Goal: Task Accomplishment & Management: Use online tool/utility

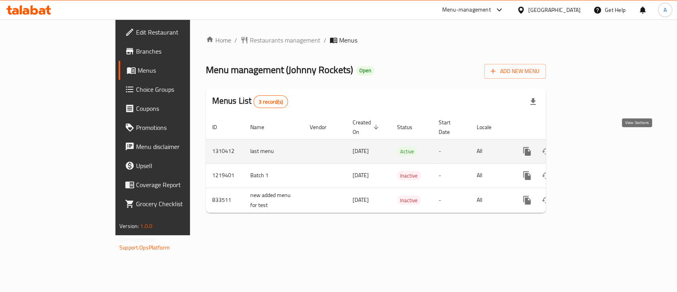
click at [594, 142] on link "enhanced table" at bounding box center [584, 151] width 19 height 19
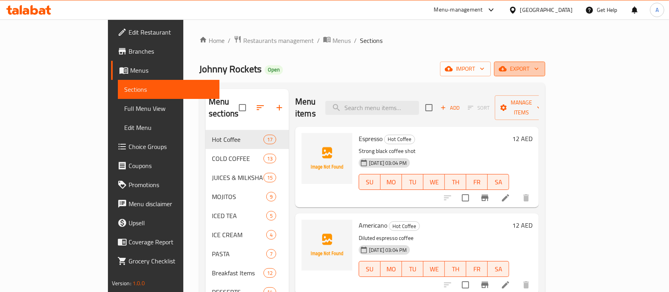
click at [539, 67] on span "export" at bounding box center [519, 69] width 38 height 10
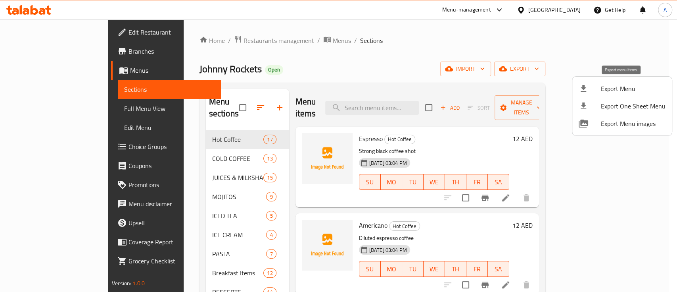
click at [629, 90] on span "Export Menu" at bounding box center [633, 89] width 65 height 10
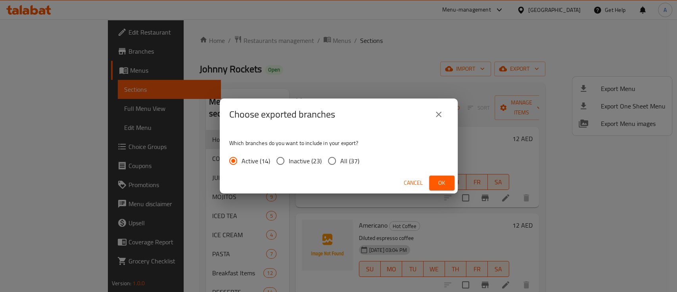
click at [344, 159] on span "All (37)" at bounding box center [349, 161] width 19 height 10
click at [340, 159] on input "All (37)" at bounding box center [332, 160] width 17 height 17
radio input "true"
click at [449, 179] on button "Ok" at bounding box center [441, 182] width 25 height 15
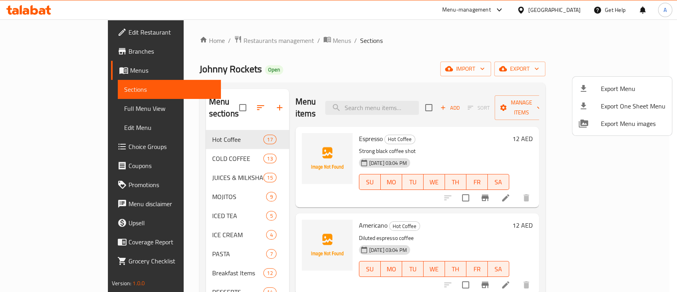
click at [205, 42] on div at bounding box center [338, 146] width 677 height 292
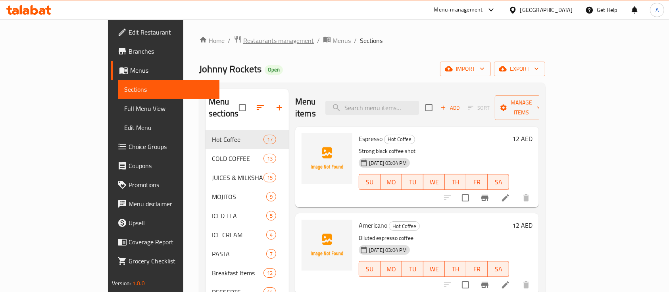
click at [243, 42] on span "Restaurants management" at bounding box center [278, 41] width 71 height 10
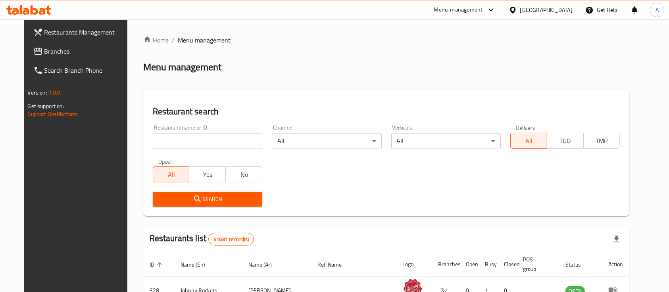
click at [520, 6] on div at bounding box center [515, 10] width 12 height 9
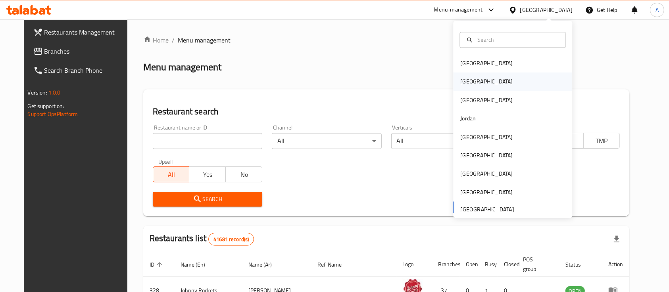
click at [478, 75] on div "[GEOGRAPHIC_DATA]" at bounding box center [512, 82] width 119 height 18
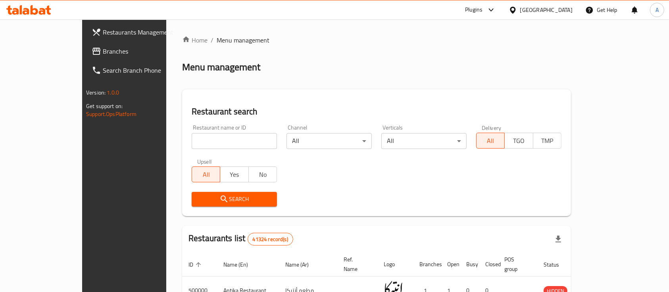
click at [234, 150] on div "Restaurant name or ID Restaurant name or ID" at bounding box center [234, 137] width 95 height 34
click at [218, 144] on input "search" at bounding box center [234, 141] width 85 height 16
type input "Neama"
click at [236, 200] on span "Search" at bounding box center [234, 199] width 73 height 10
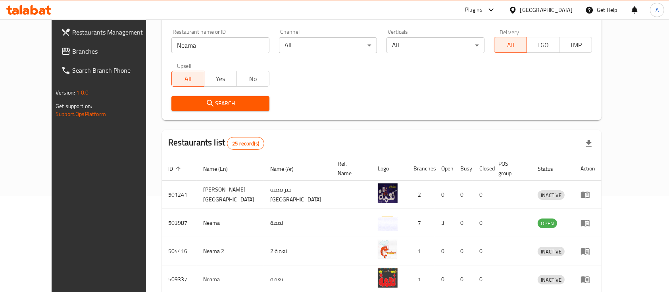
scroll to position [211, 0]
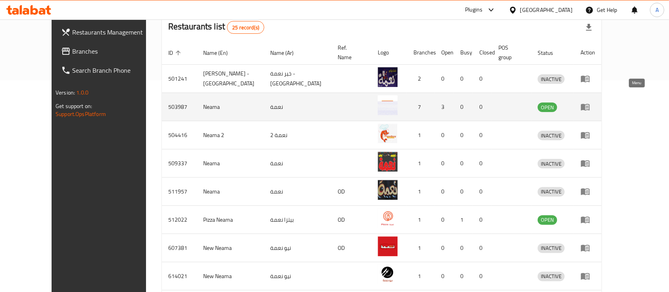
click at [595, 102] on link "enhanced table" at bounding box center [587, 107] width 15 height 10
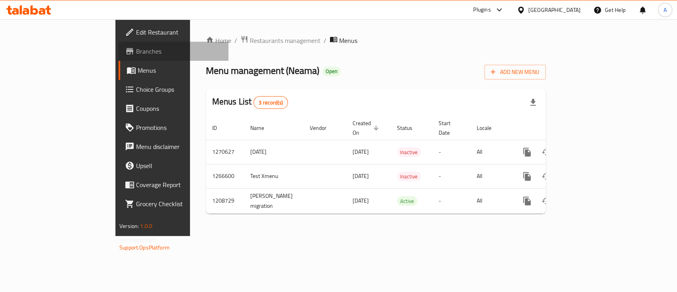
click at [136, 53] on span "Branches" at bounding box center [179, 51] width 86 height 10
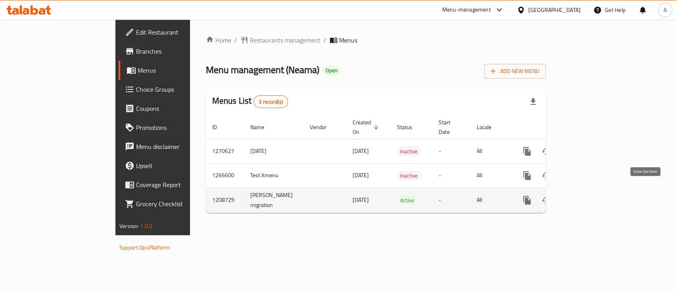
click at [589, 195] on icon "enhanced table" at bounding box center [585, 200] width 10 height 10
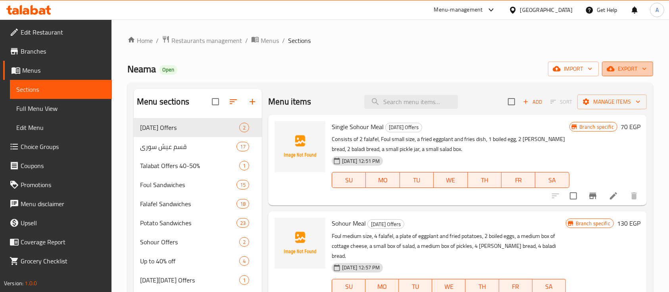
click at [645, 68] on icon "button" at bounding box center [644, 69] width 8 height 8
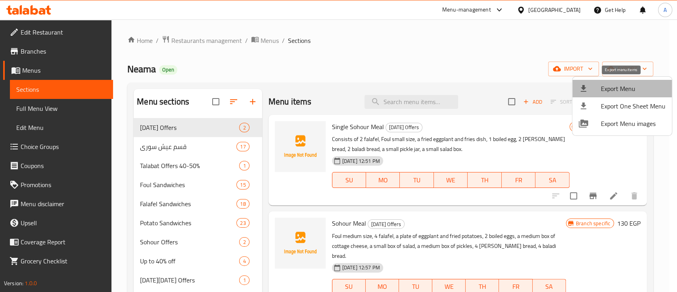
click at [625, 89] on span "Export Menu" at bounding box center [633, 89] width 65 height 10
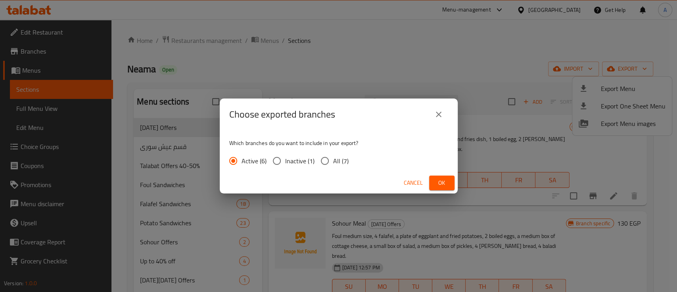
click at [312, 162] on span "Inactive (1)" at bounding box center [299, 161] width 29 height 10
click at [285, 162] on input "Inactive (1)" at bounding box center [277, 160] width 17 height 17
radio input "true"
click at [336, 159] on span "All (7)" at bounding box center [340, 161] width 15 height 10
click at [333, 159] on input "All (7)" at bounding box center [325, 160] width 17 height 17
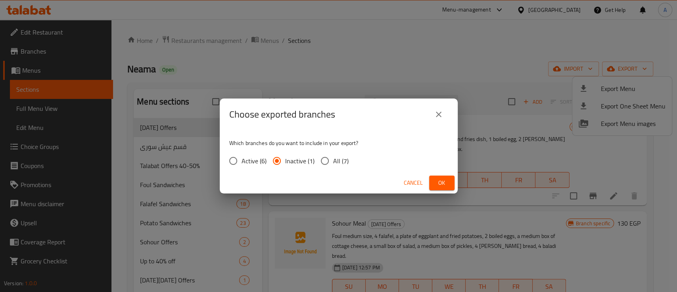
radio input "true"
click at [442, 176] on button "Ok" at bounding box center [441, 182] width 25 height 15
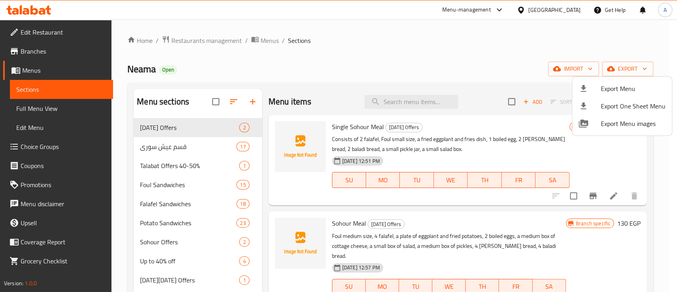
click at [173, 41] on div at bounding box center [338, 146] width 677 height 292
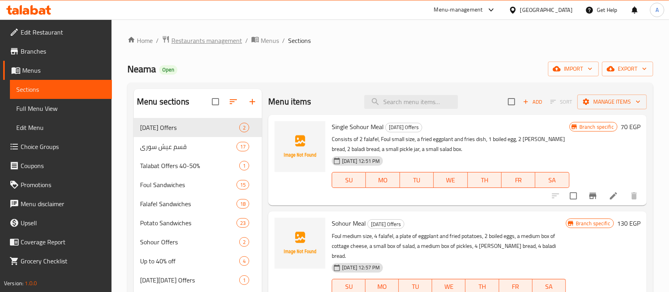
click at [177, 40] on span "Restaurants management" at bounding box center [206, 41] width 71 height 10
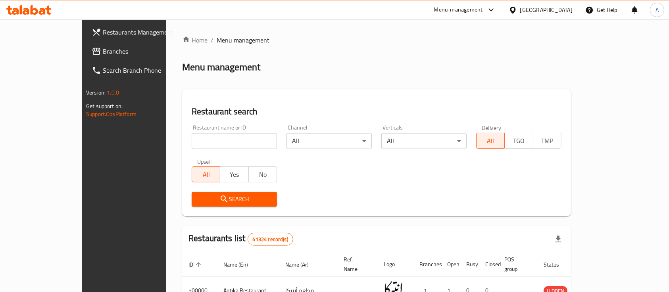
click at [103, 53] on span "Branches" at bounding box center [145, 51] width 85 height 10
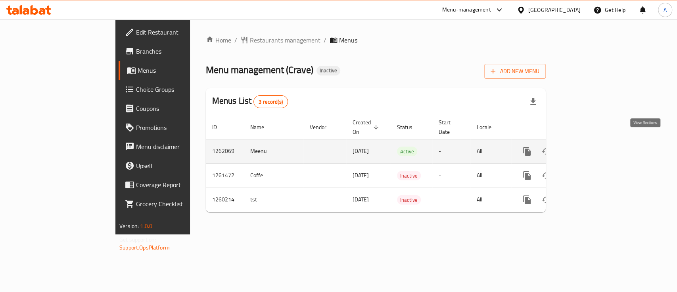
click at [589, 146] on icon "enhanced table" at bounding box center [585, 151] width 10 height 10
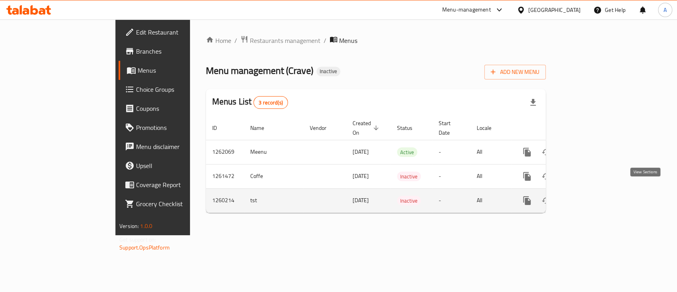
click at [589, 196] on icon "enhanced table" at bounding box center [585, 201] width 10 height 10
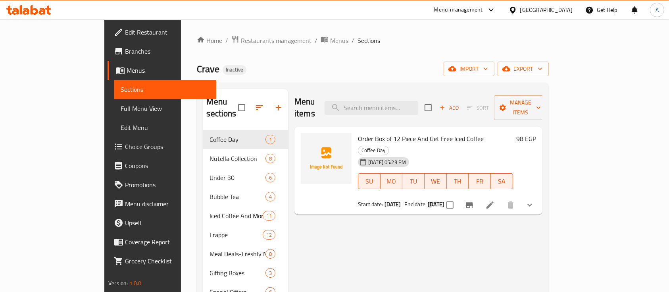
click at [121, 111] on span "Full Menu View" at bounding box center [165, 109] width 89 height 10
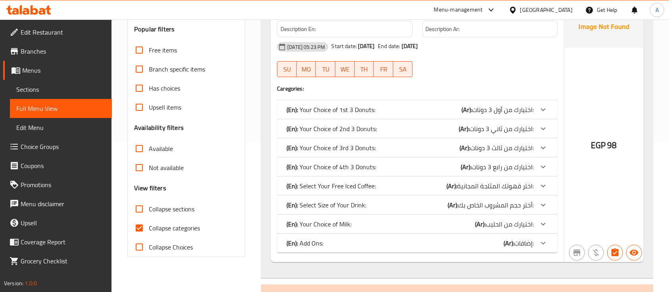
scroll to position [159, 0]
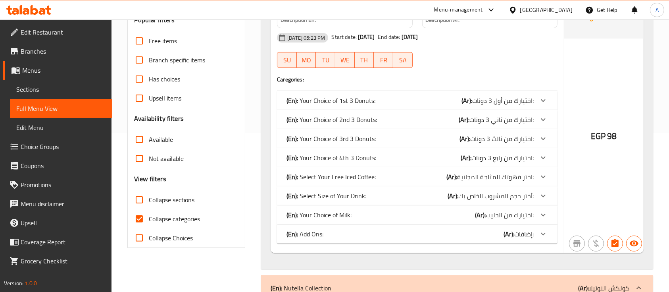
click at [155, 221] on span "Collapse categories" at bounding box center [174, 219] width 51 height 10
click at [149, 221] on input "Collapse categories" at bounding box center [139, 218] width 19 height 19
checkbox input "false"
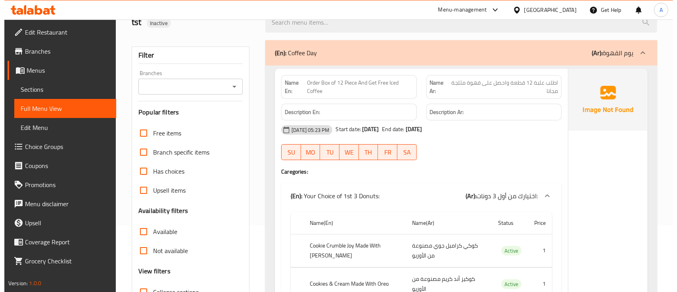
scroll to position [0, 0]
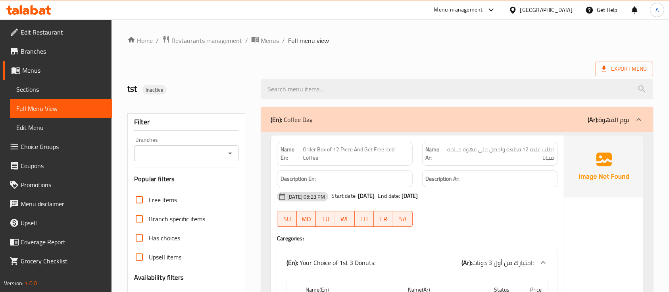
click at [58, 87] on span "Sections" at bounding box center [60, 89] width 89 height 10
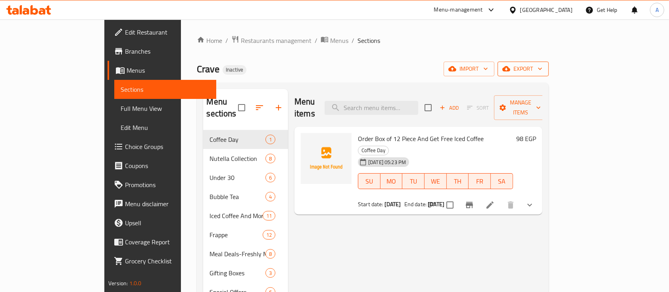
click at [542, 71] on span "export" at bounding box center [523, 69] width 38 height 10
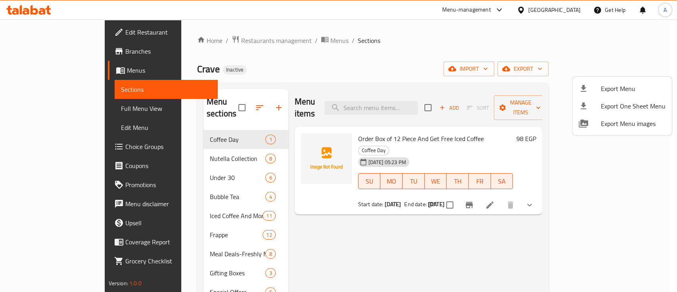
click at [507, 51] on div at bounding box center [338, 146] width 677 height 292
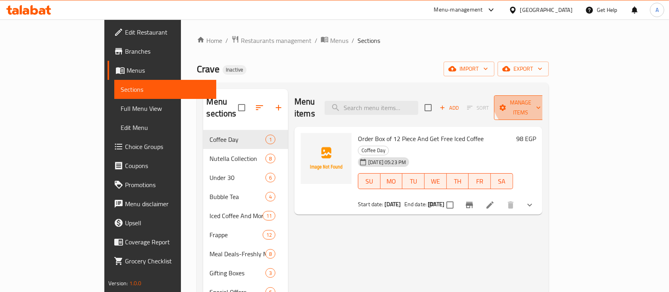
click at [547, 96] on button "Manage items" at bounding box center [520, 107] width 53 height 25
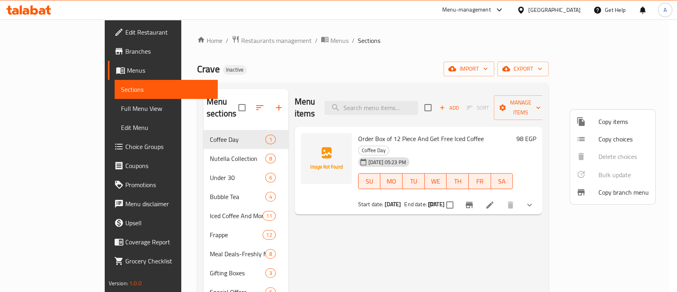
click at [622, 195] on span "Copy branch menu" at bounding box center [624, 192] width 50 height 10
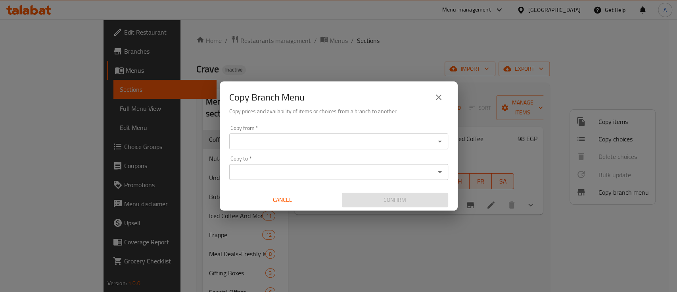
click at [319, 172] on input "Copy to   *" at bounding box center [332, 171] width 201 height 11
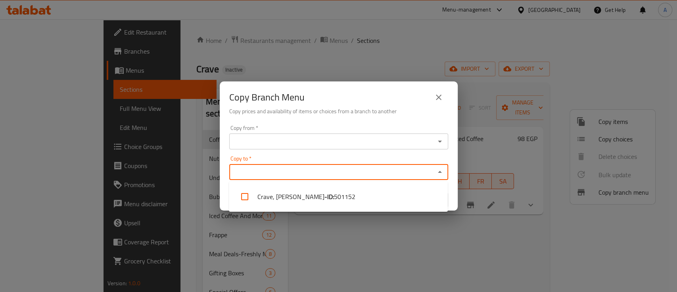
click at [190, 178] on div "Copy Branch Menu Copy prices and availability of items or choices from a branch…" at bounding box center [338, 146] width 677 height 292
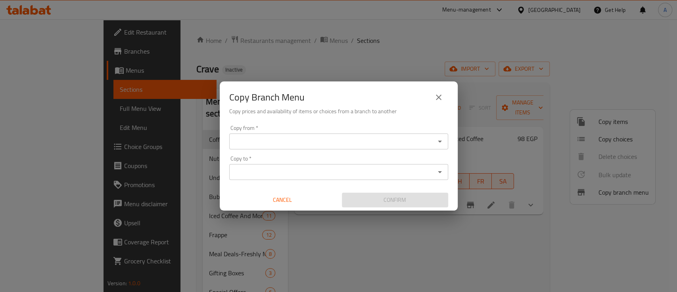
click at [437, 99] on icon "close" at bounding box center [439, 97] width 6 height 6
